Goal: Information Seeking & Learning: Learn about a topic

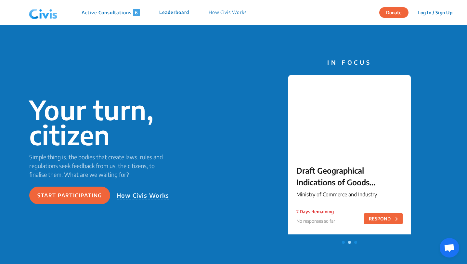
click at [137, 13] on span "6" at bounding box center [136, 12] width 6 height 7
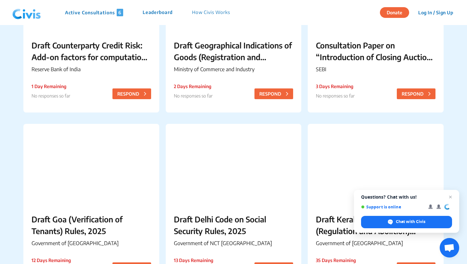
scroll to position [134, 0]
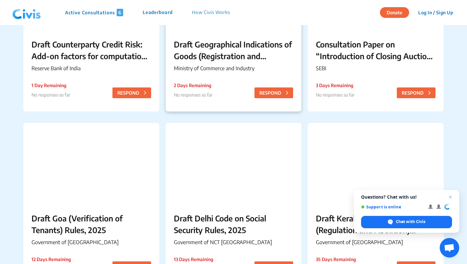
click at [249, 54] on p "Draft Geographical Indications of Goods (Registration and Protection) (Amendmen…" at bounding box center [234, 49] width 120 height 23
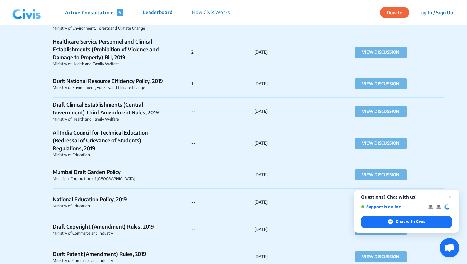
scroll to position [37769, 0]
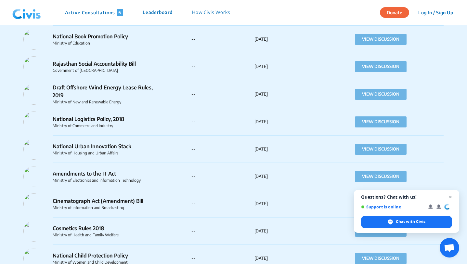
click at [450, 196] on span "Close chat" at bounding box center [450, 197] width 8 height 8
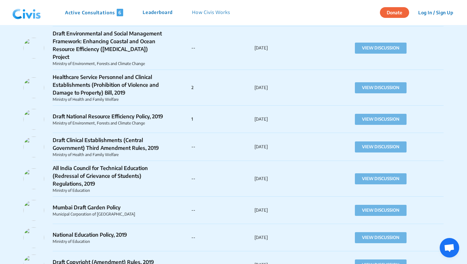
scroll to position [36698, 0]
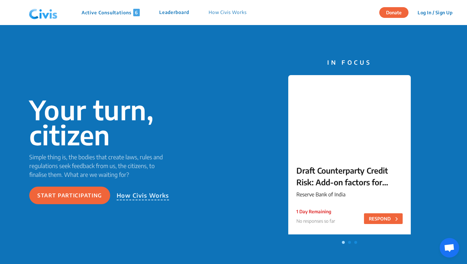
click at [238, 10] on p "How Civis Works" at bounding box center [228, 12] width 38 height 7
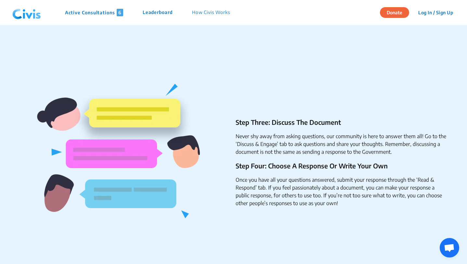
scroll to position [309, 0]
